Goal: Task Accomplishment & Management: Manage account settings

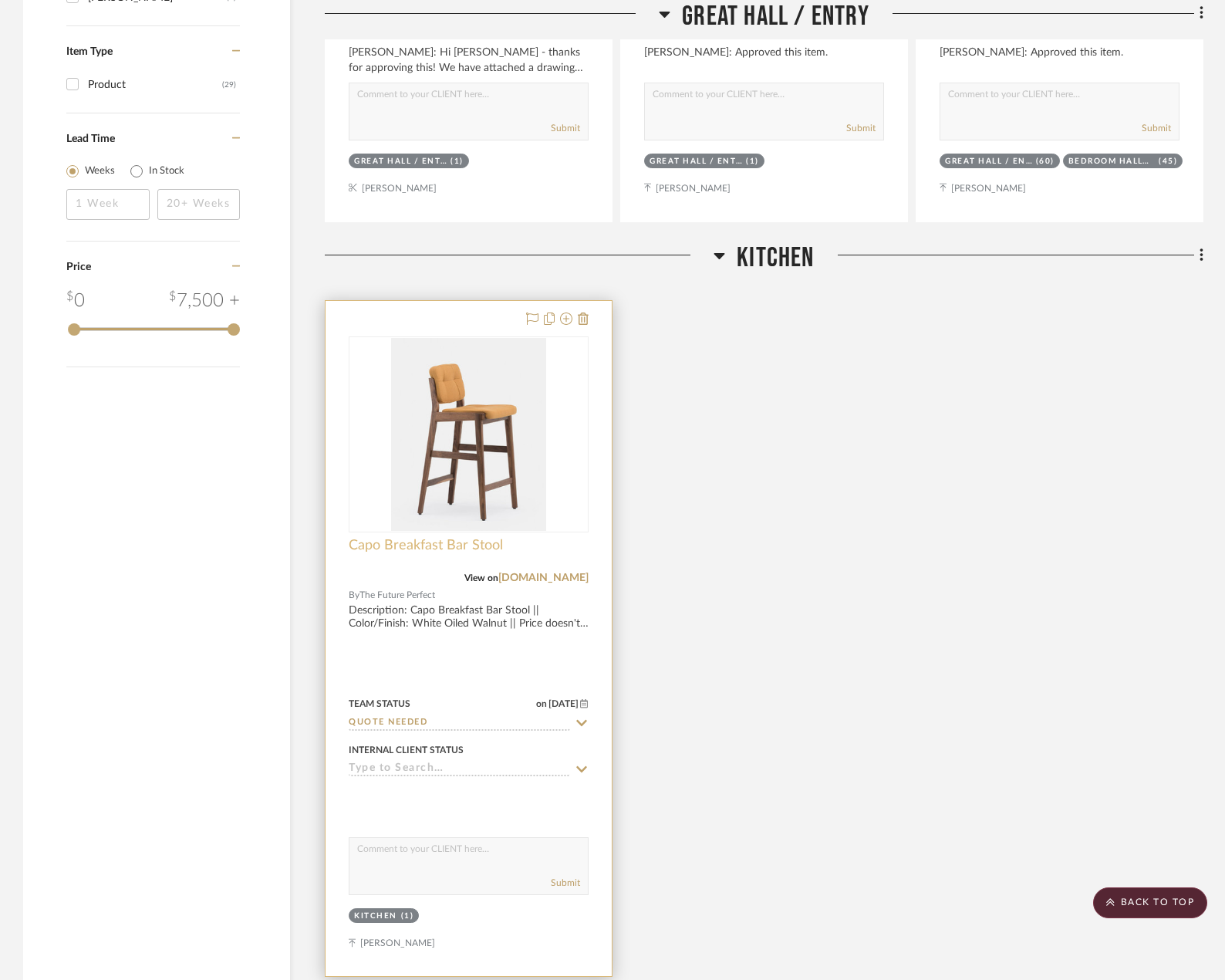
click at [441, 543] on span "Capo Breakfast Bar Stool" at bounding box center [425, 545] width 154 height 17
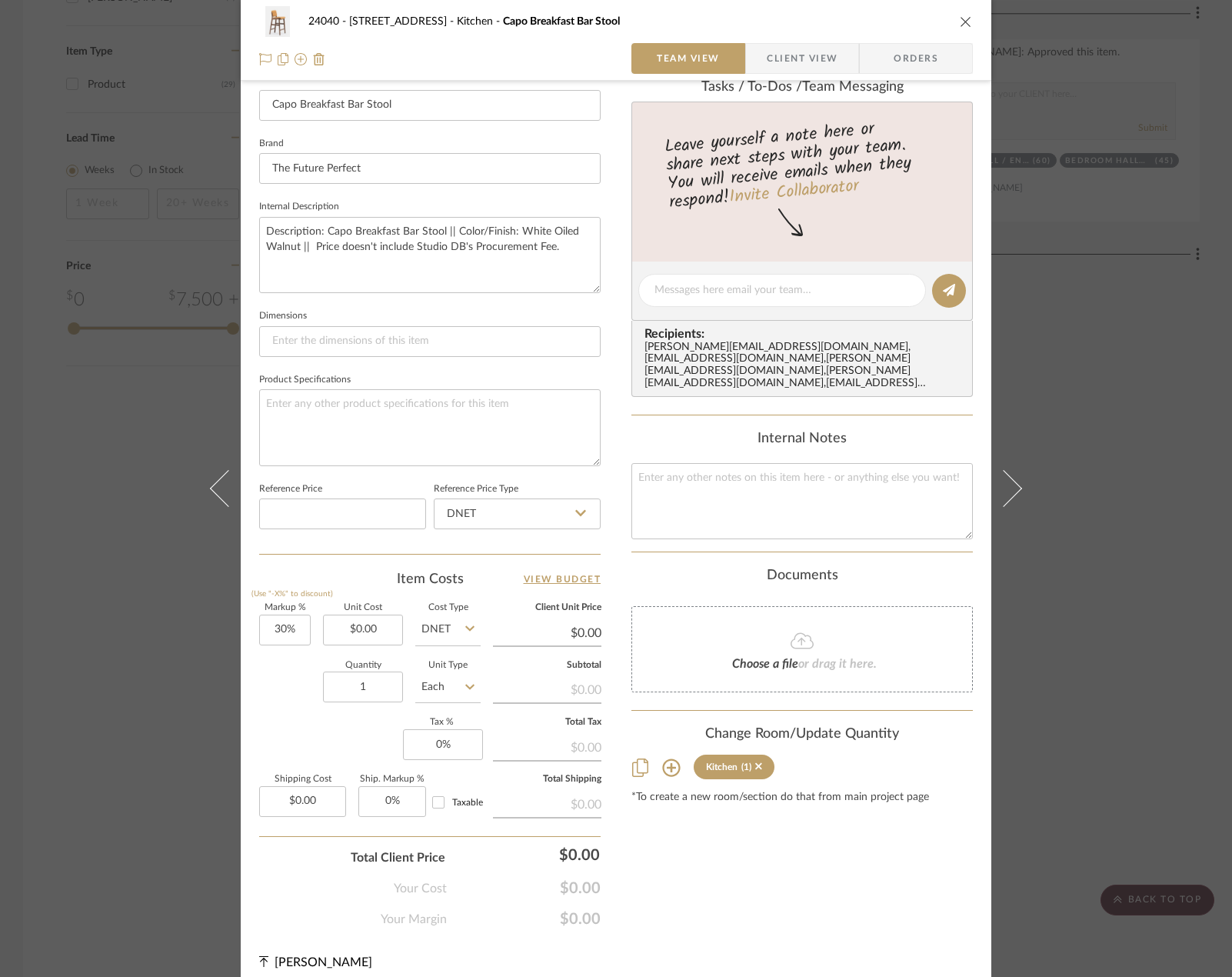
scroll to position [456, 0]
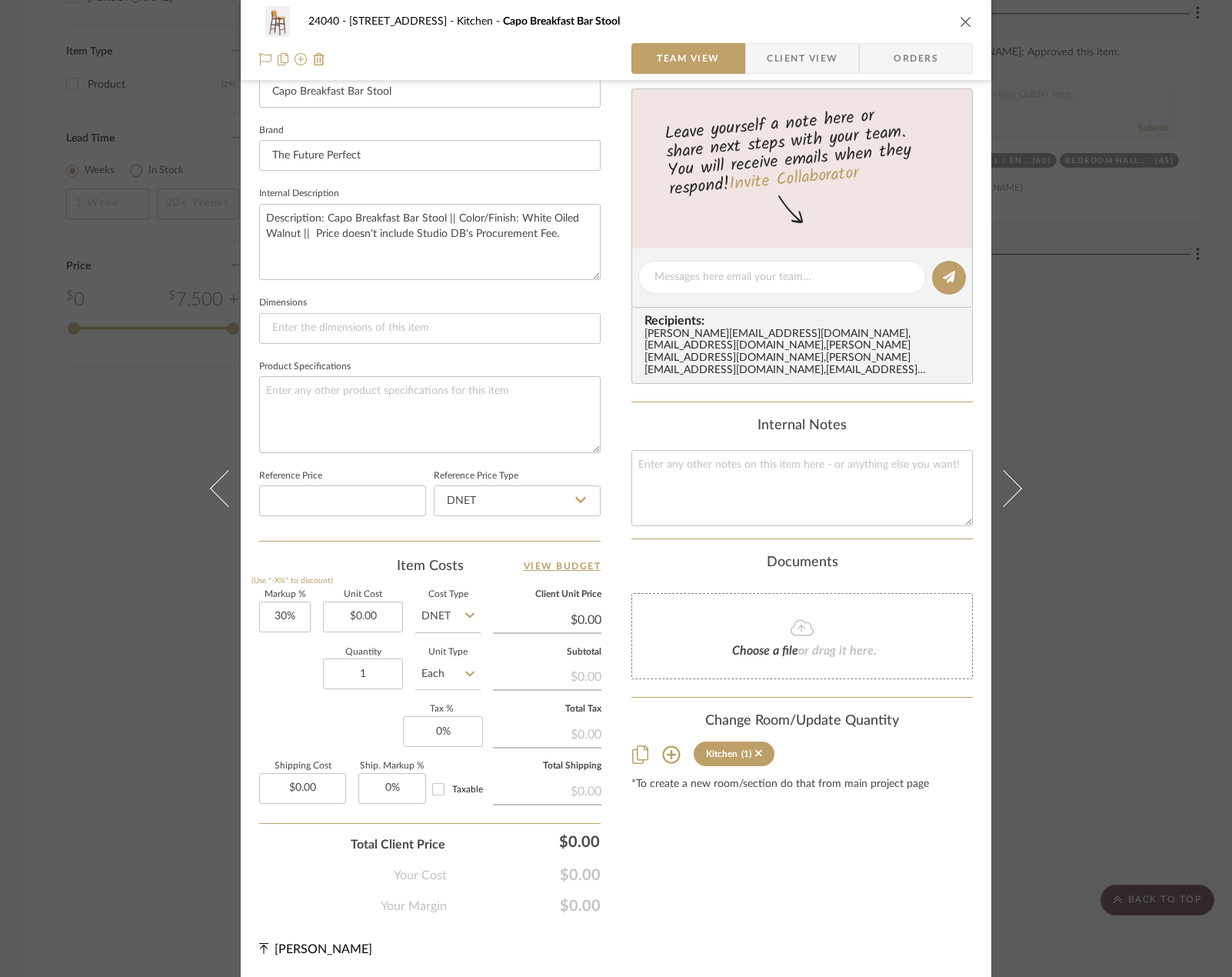
click at [432, 622] on input "DNET" at bounding box center [447, 616] width 65 height 31
click at [489, 578] on div "Item Costs View Budget Markup % (Use "-X%" to discount) 30% Unit Cost $0.00 Cos…" at bounding box center [429, 735] width 341 height 358
type input "3"
type input "30"
type input "0%"
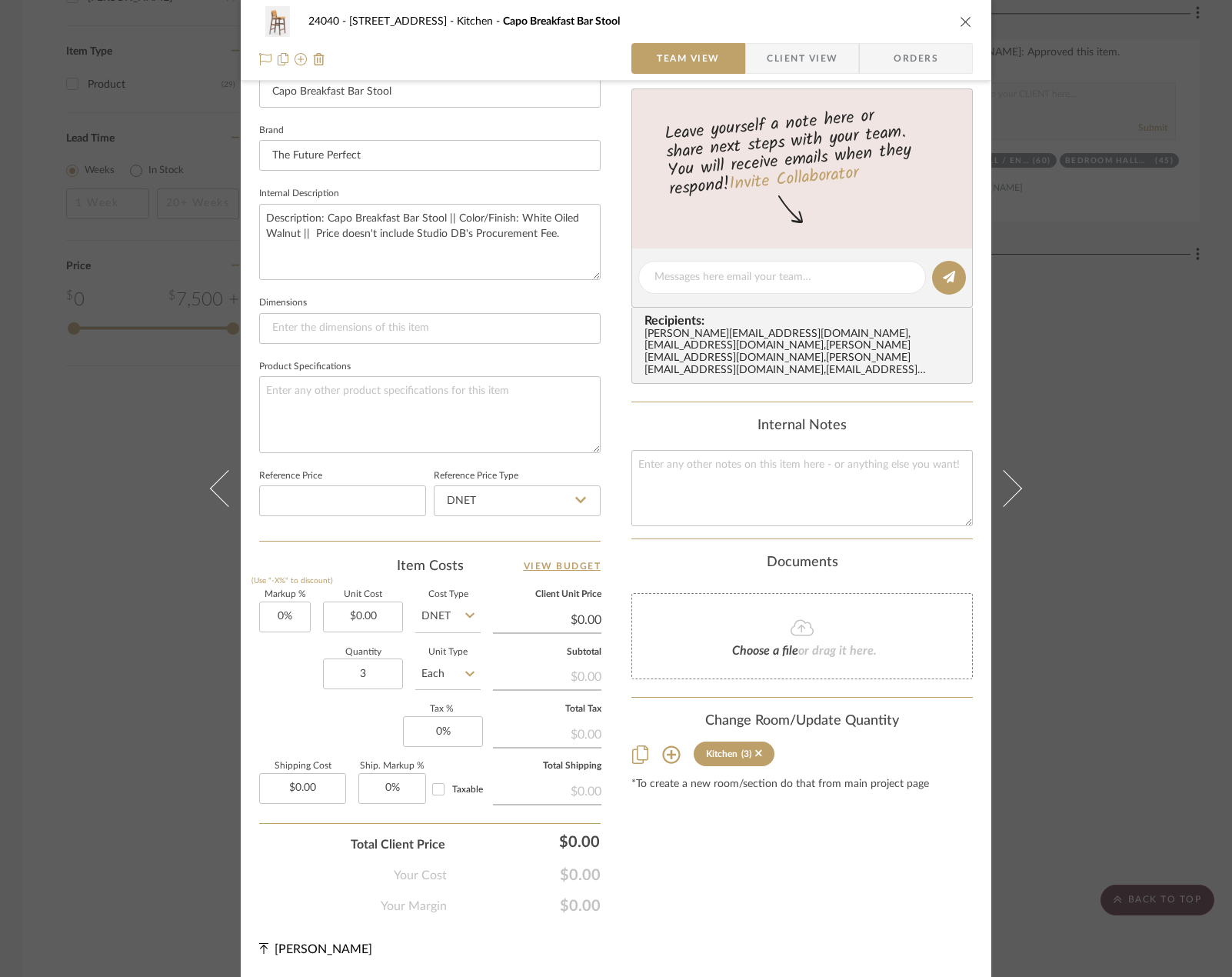
click at [250, 676] on div "24040 - 171 [GEOGRAPHIC_DATA] Kitchen Capo Breakfast Bar Stool Team View Client…" at bounding box center [616, 266] width 750 height 1421
click at [384, 611] on input "0.00" at bounding box center [362, 616] width 80 height 31
type input "$0.00"
click at [327, 791] on input "0.00" at bounding box center [302, 788] width 87 height 31
type input "1808.63"
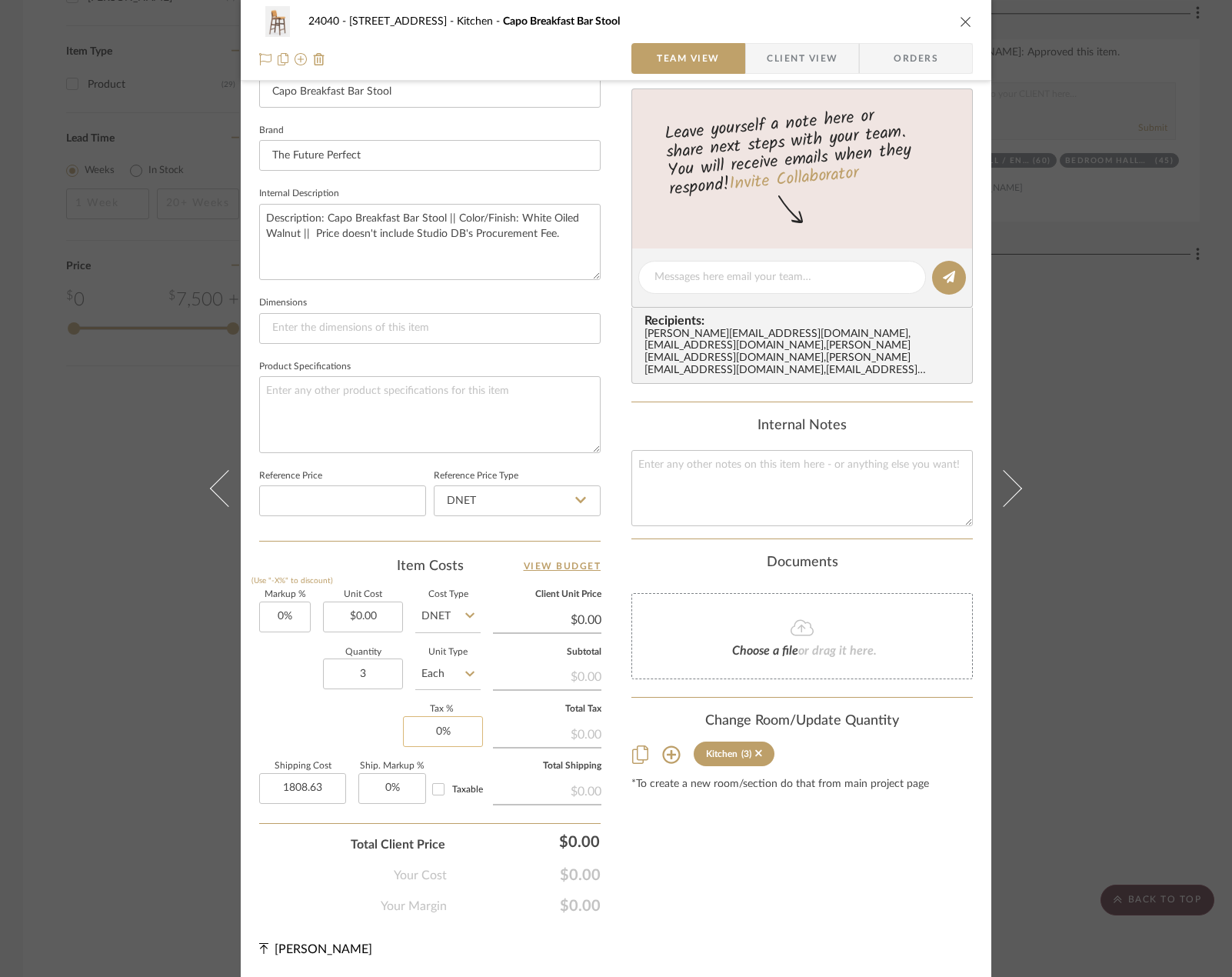
type input "0"
type input "$1,808.63"
click at [432, 719] on input "0" at bounding box center [443, 731] width 80 height 31
type input "8.875%"
click at [331, 728] on div "Markup % (Use "-X%" to discount) 0% Unit Cost $0.00 Cost Type DNET Client Unit …" at bounding box center [429, 703] width 341 height 224
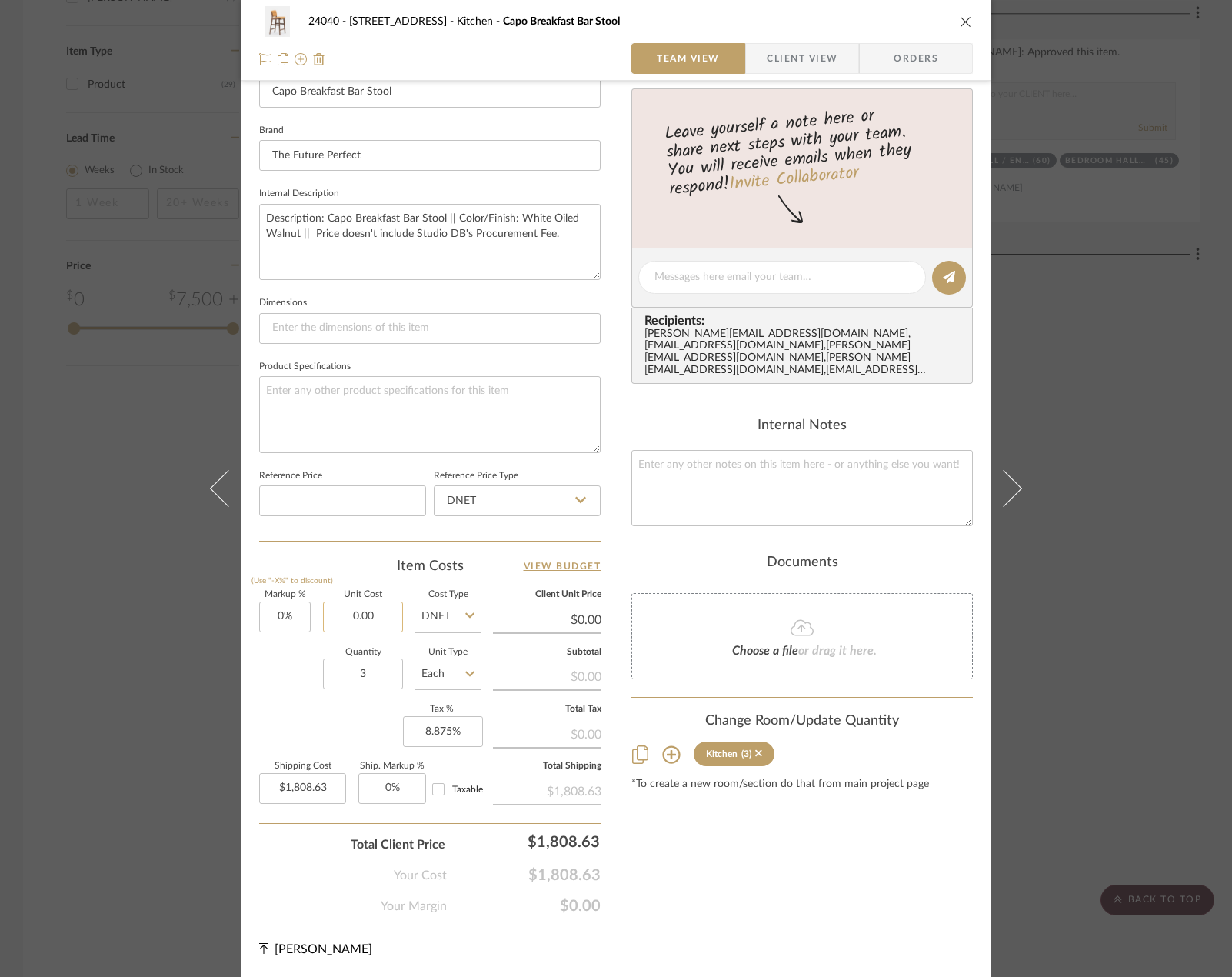
click at [372, 620] on input "0.00" at bounding box center [362, 616] width 80 height 31
paste input "2928.25"
type input "$2,928.25"
click at [286, 662] on div "Quantity 3 Unit Type Each" at bounding box center [370, 675] width 222 height 55
type input "$2,928.25"
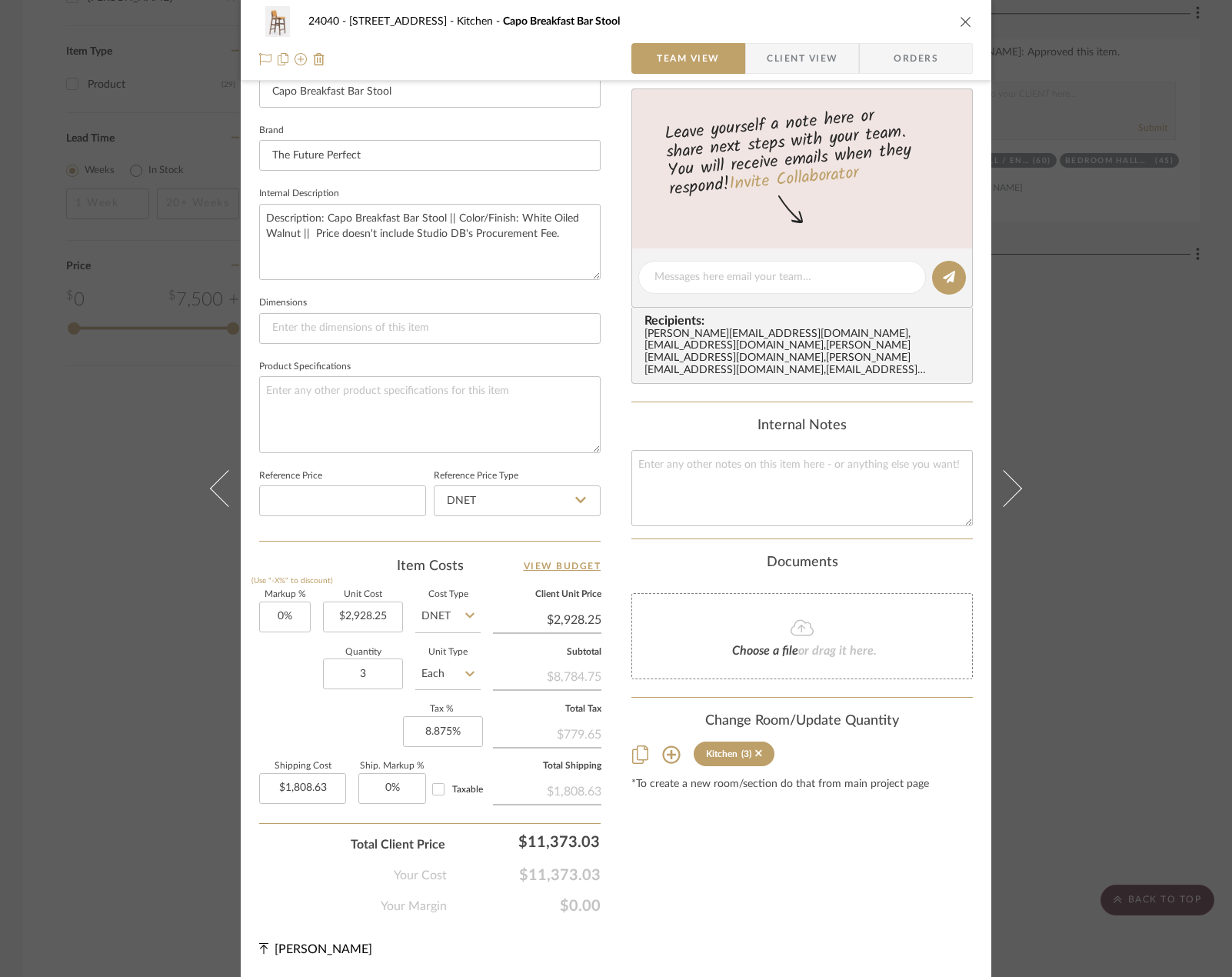
click at [432, 787] on input "Taxable" at bounding box center [438, 789] width 25 height 25
checkbox input "true"
click at [432, 787] on input "Taxable" at bounding box center [438, 789] width 25 height 25
checkbox input "false"
click at [426, 793] on input "Taxable" at bounding box center [438, 789] width 25 height 25
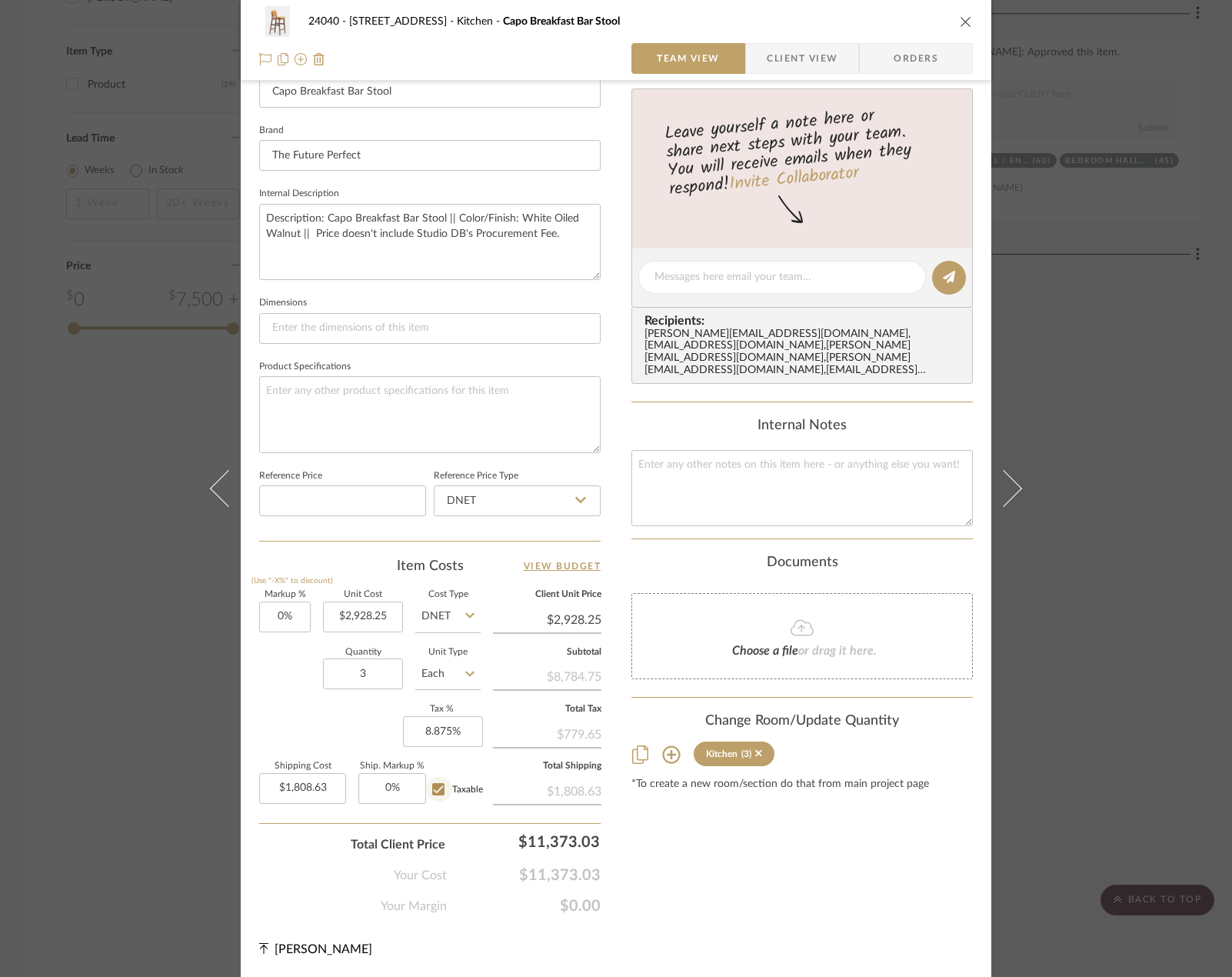
checkbox input "true"
click at [440, 780] on input "Taxable" at bounding box center [438, 789] width 25 height 25
checkbox input "false"
click at [440, 780] on input "Taxable" at bounding box center [438, 789] width 25 height 25
checkbox input "true"
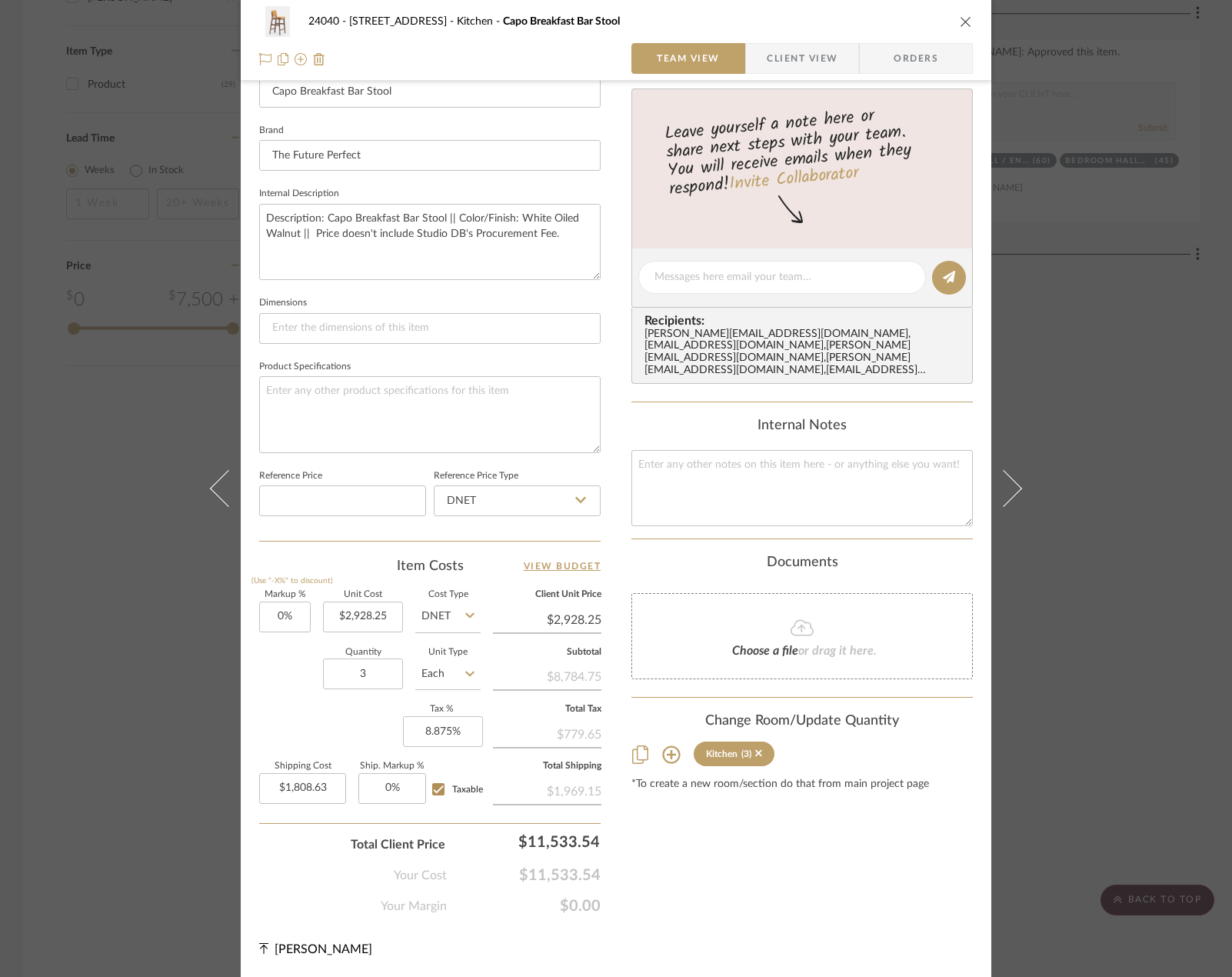
click at [760, 832] on div "Content here copies to Client View - confirm visibility there. Show in Client D…" at bounding box center [801, 282] width 341 height 1266
click at [436, 792] on input "Taxable" at bounding box center [438, 789] width 25 height 25
checkbox input "false"
click at [754, 828] on div "Content here copies to Client View - confirm visibility there. Show in Client D…" at bounding box center [801, 282] width 341 height 1266
click at [429, 790] on input "Taxable" at bounding box center [438, 789] width 25 height 25
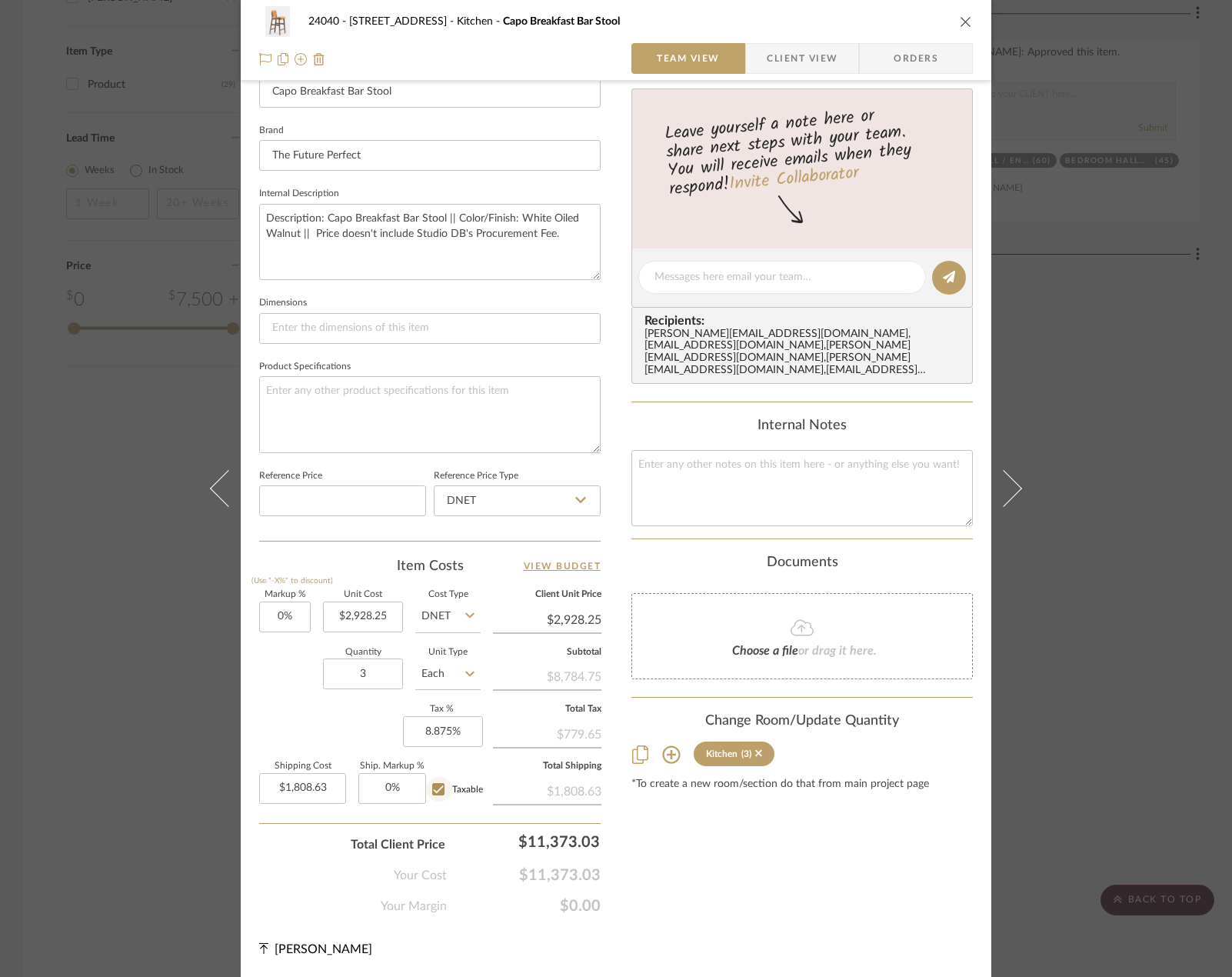
checkbox input "true"
drag, startPoint x: 537, startPoint y: 677, endPoint x: 604, endPoint y: 677, distance: 67.0
click at [604, 677] on div "24040 - 171 [GEOGRAPHIC_DATA] Kitchen Capo Breakfast Bar Stool Team View Client…" at bounding box center [616, 266] width 750 height 1421
click at [610, 689] on div "24040 - 171 [GEOGRAPHIC_DATA] Kitchen Capo Breakfast Bar Stool Team View Client…" at bounding box center [616, 266] width 750 height 1421
click at [389, 613] on input "2928.25" at bounding box center [362, 616] width 80 height 31
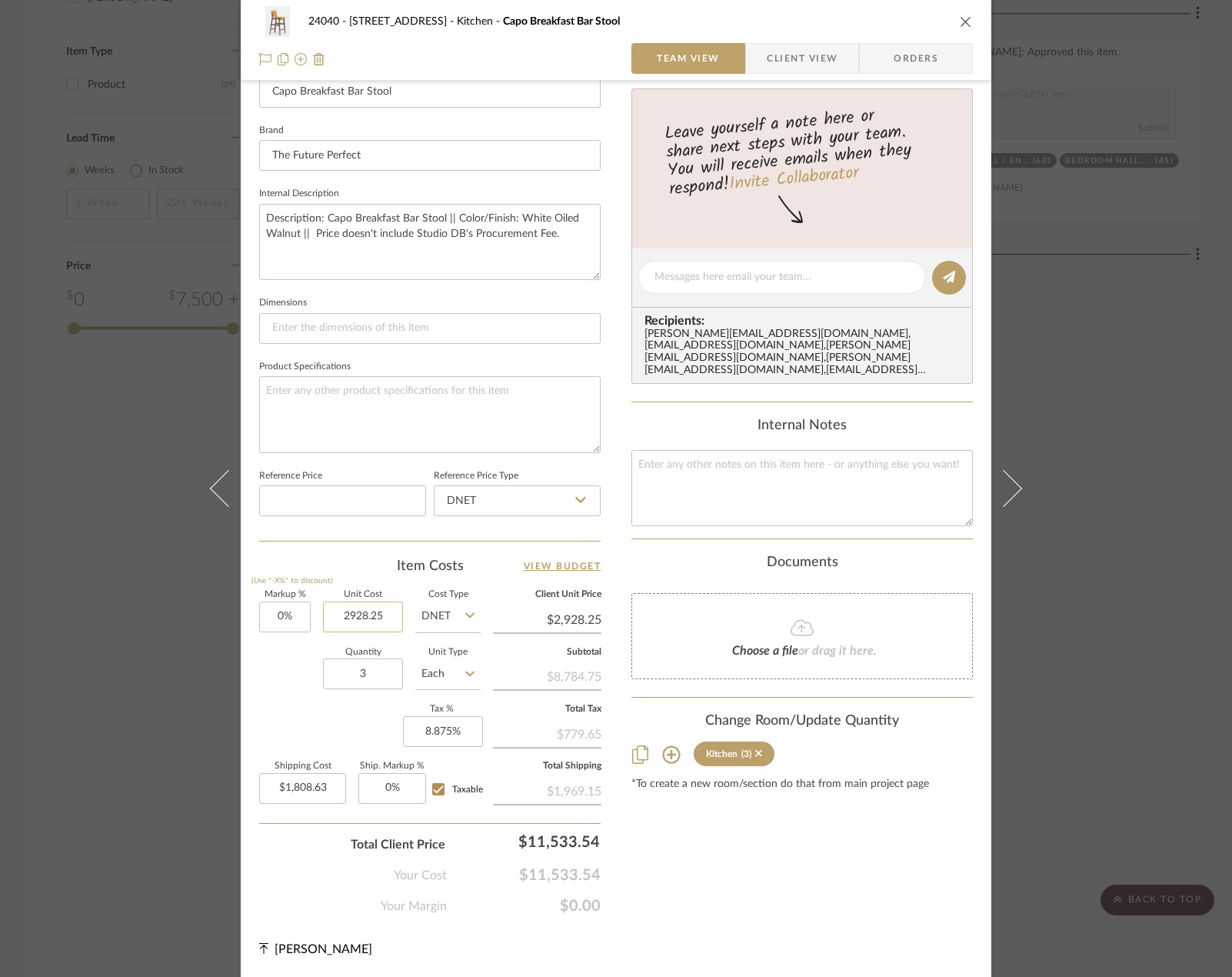
drag, startPoint x: 389, startPoint y: 612, endPoint x: 325, endPoint y: 629, distance: 66.2
click at [325, 628] on input "2928.25" at bounding box center [362, 616] width 80 height 31
type input "$3,445.00"
click at [323, 720] on div "Markup % (Use "-X%" to discount) 0% Unit Cost $3,445.00 Cost Type DNET Client U…" at bounding box center [429, 703] width 341 height 224
type input "$3,445.00"
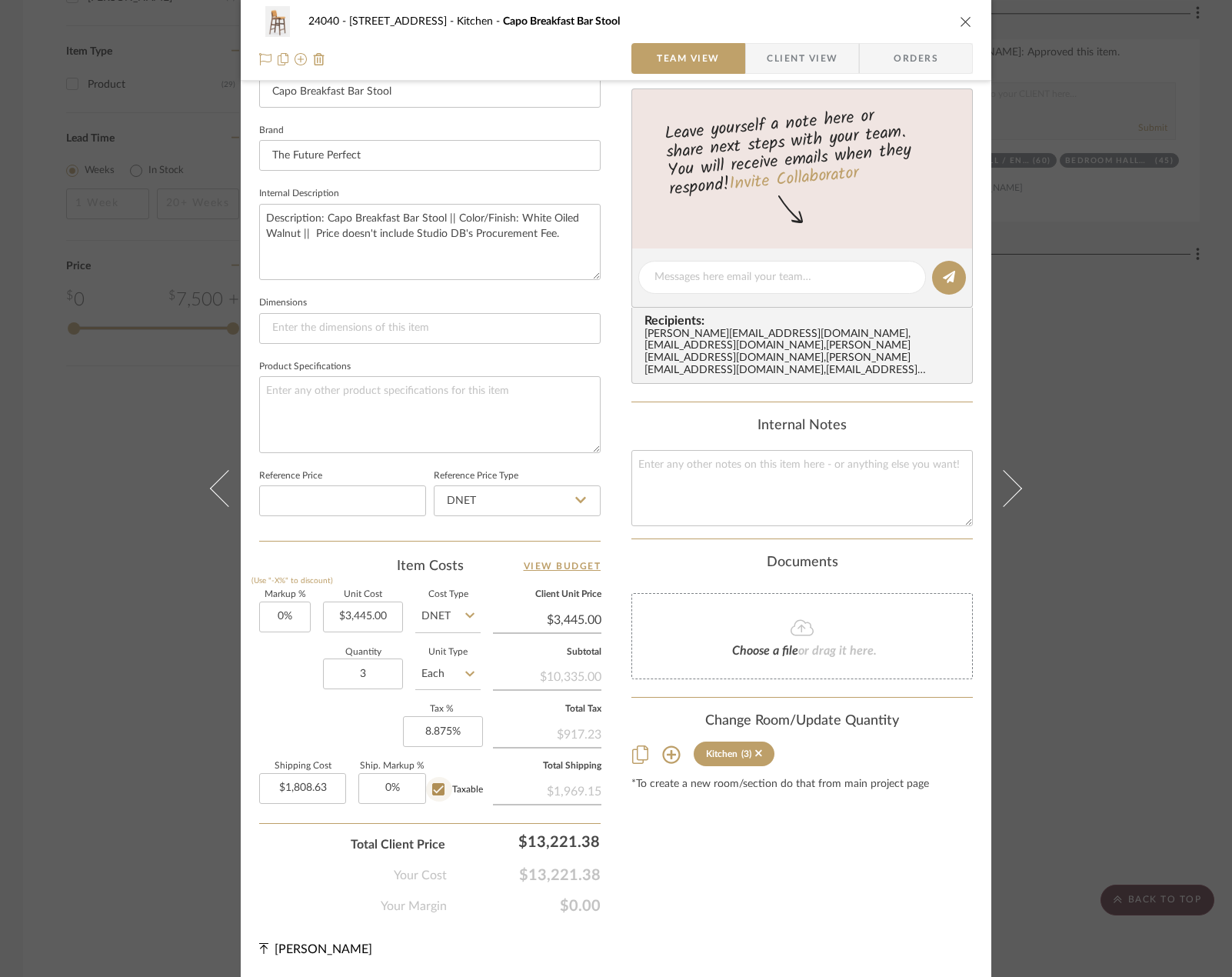
click at [431, 797] on input "Taxable" at bounding box center [438, 789] width 25 height 25
checkbox input "false"
click at [436, 791] on input "Taxable" at bounding box center [438, 789] width 25 height 25
checkbox input "true"
click at [573, 617] on input "3445.00" at bounding box center [547, 619] width 108 height 23
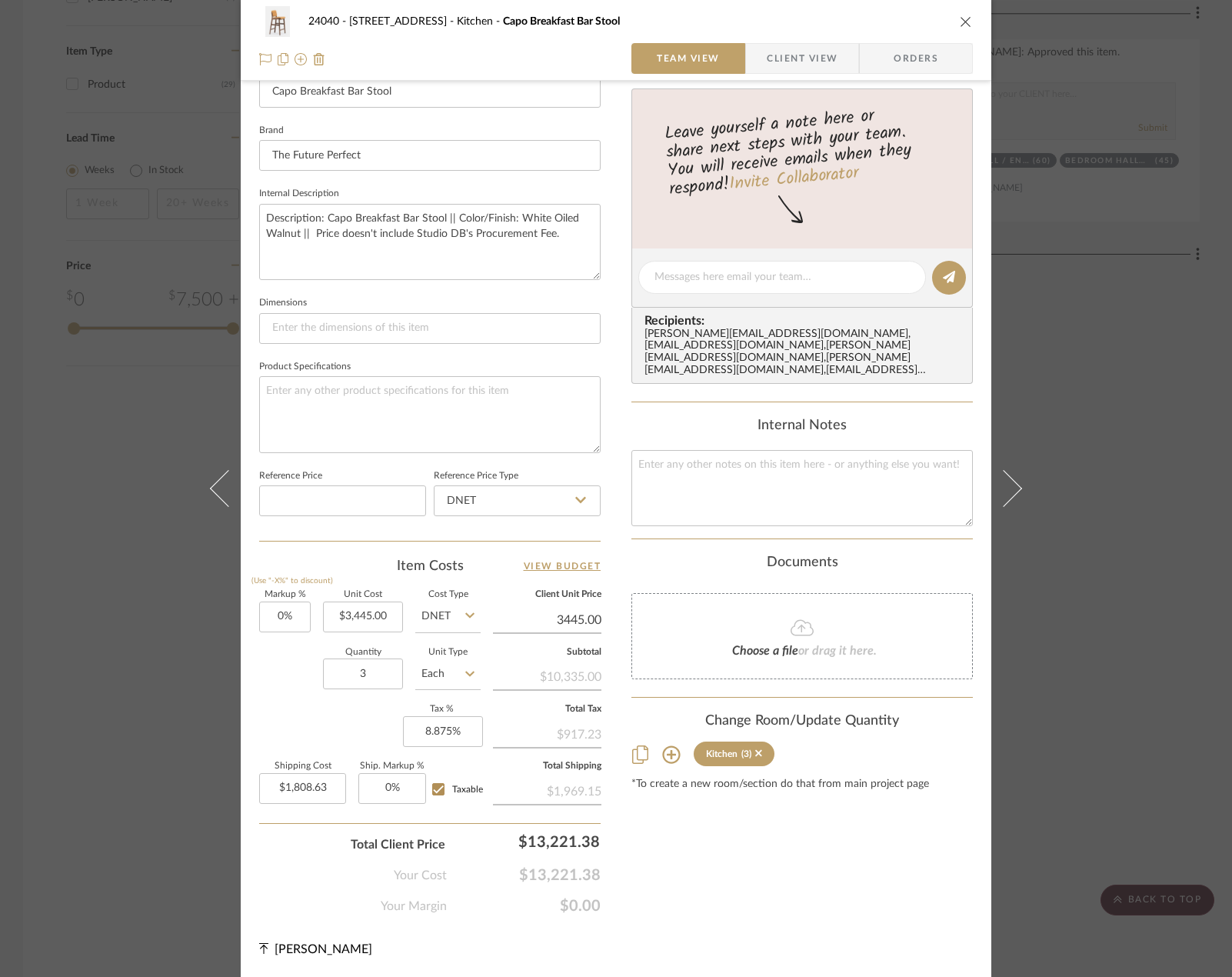
paste input "186.62"
type input "3186.62"
type input "-7.5%"
type input "$3,186.62"
click at [658, 831] on div "Content here copies to Client View - confirm visibility there. Show in Client D…" at bounding box center [801, 282] width 341 height 1266
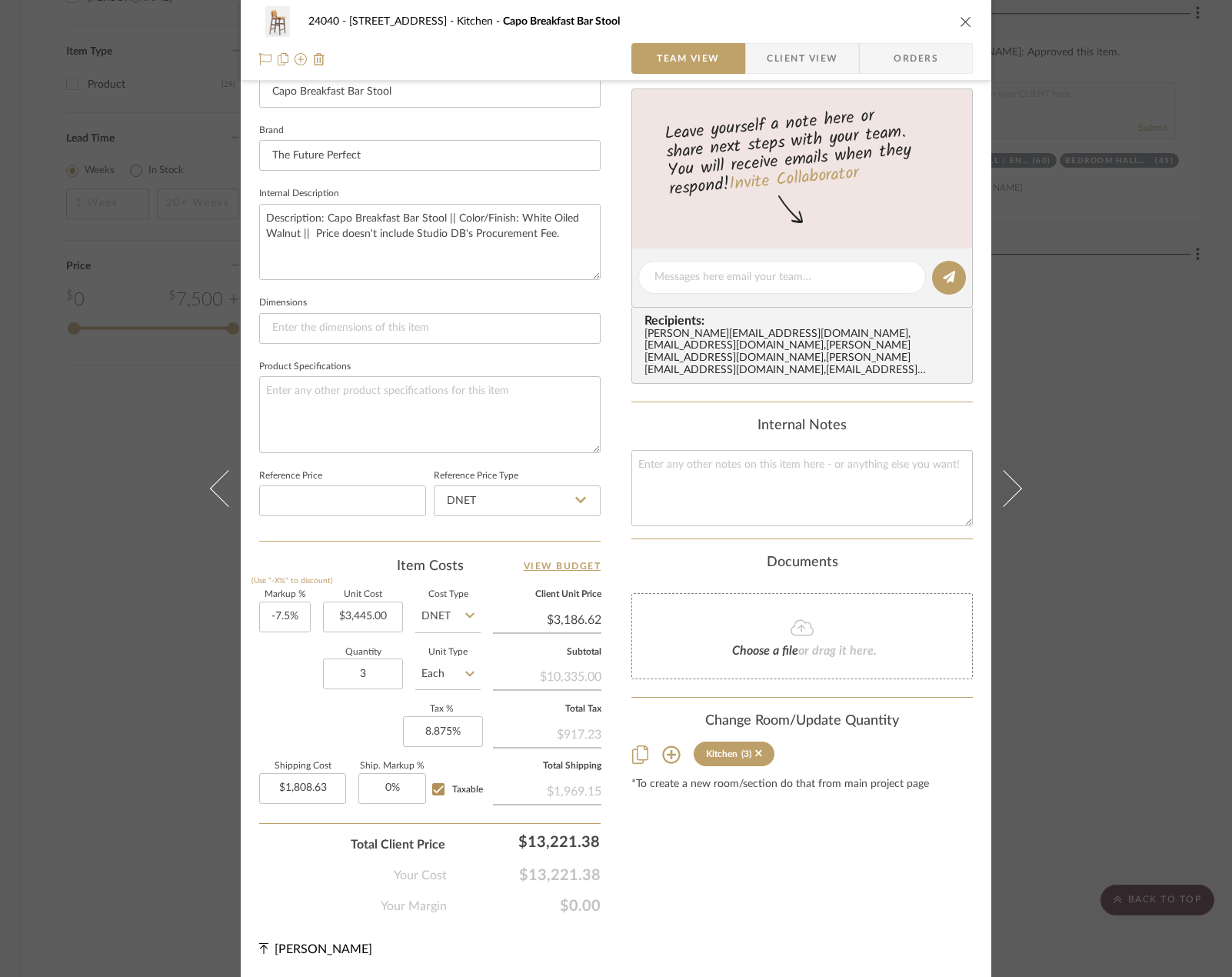
type input "$3,186.63"
click at [109, 226] on div "24040 - 171 [GEOGRAPHIC_DATA] Kitchen Capo Breakfast Bar Stool Team View Client…" at bounding box center [616, 488] width 1232 height 977
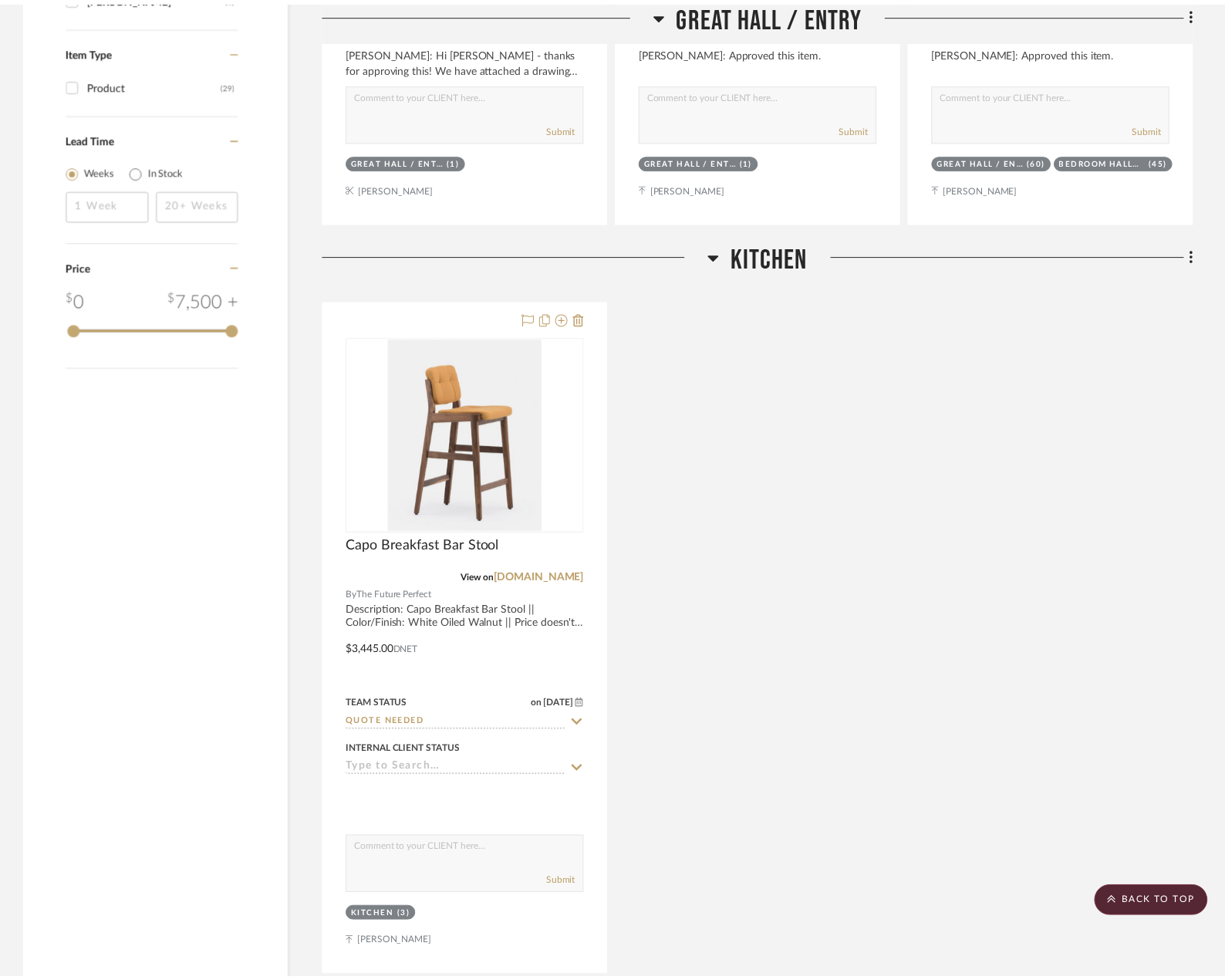
scroll to position [2314, 0]
